Goal: Find specific page/section: Find specific page/section

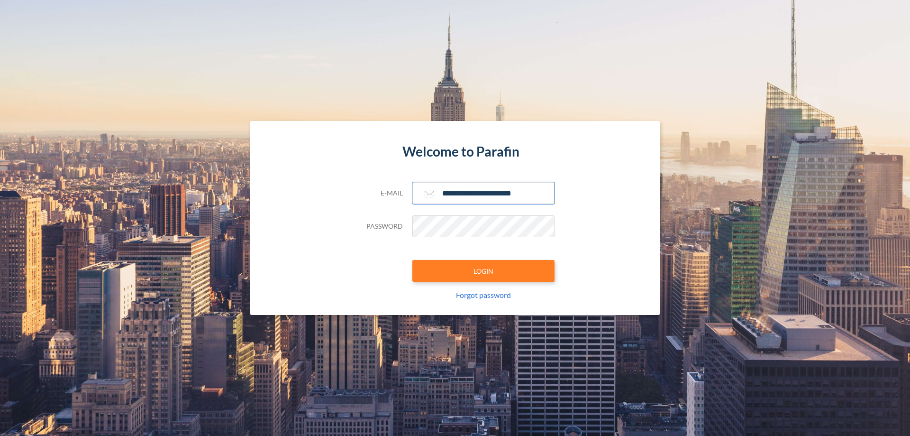
type input "**********"
click at [484, 271] on button "LOGIN" at bounding box center [483, 271] width 142 height 22
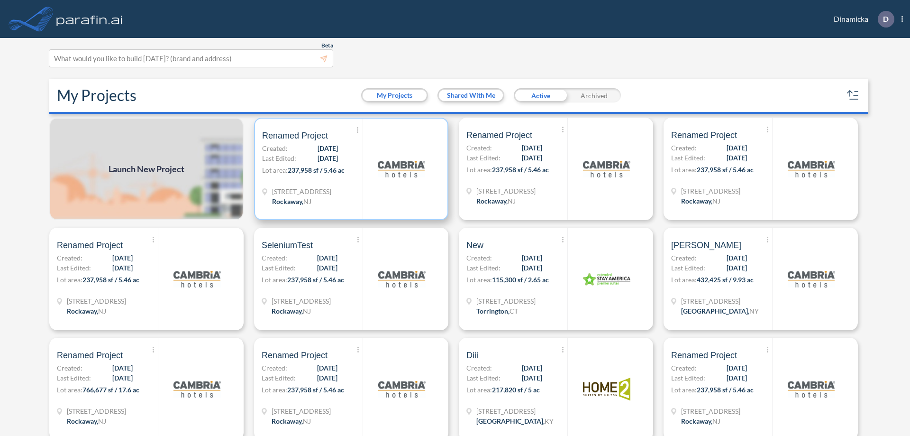
scroll to position [2, 0]
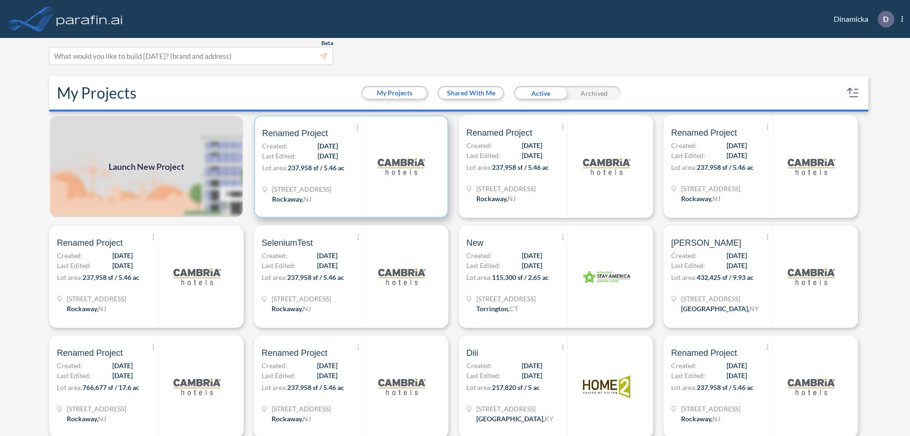
click at [349, 166] on p "Lot area: 237,958 sf / 5.46 ac" at bounding box center [312, 170] width 101 height 14
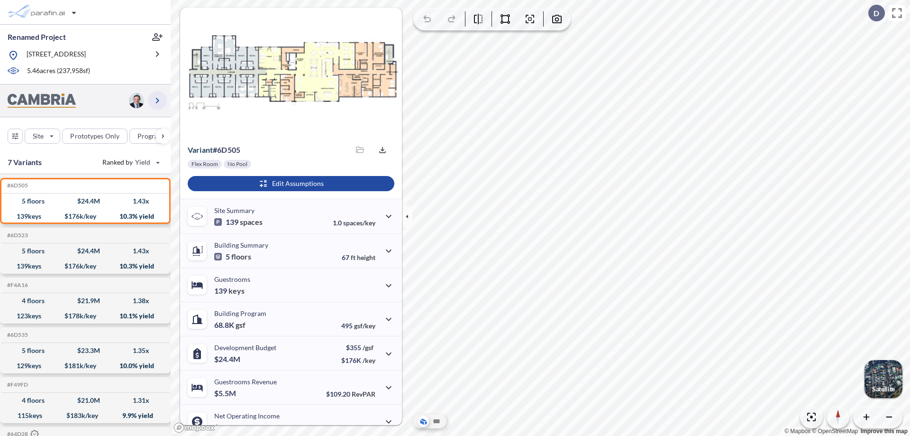
click at [157, 100] on icon "button" at bounding box center [157, 100] width 11 height 11
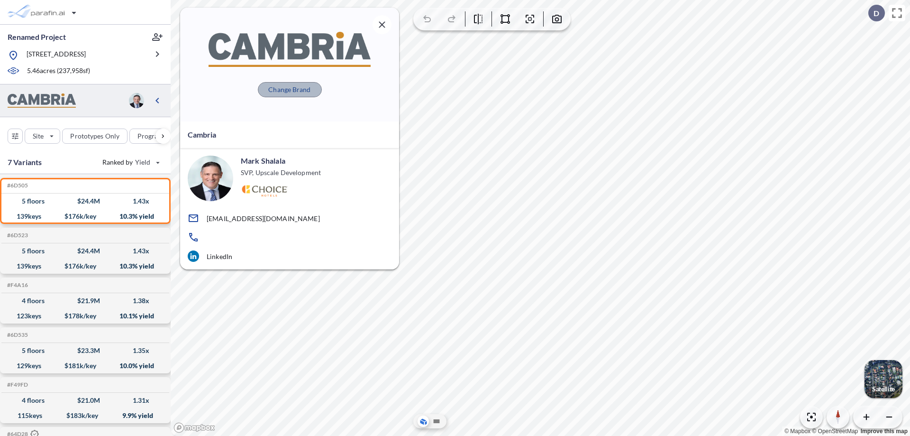
click at [290, 89] on p "Change Brand" at bounding box center [289, 89] width 42 height 9
